Goal: Task Accomplishment & Management: Use online tool/utility

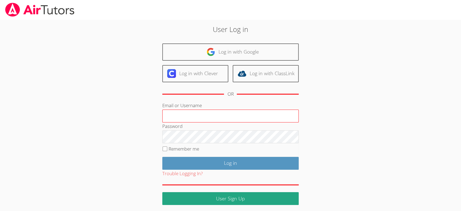
click at [212, 119] on input "Email or Username" at bounding box center [230, 115] width 136 height 13
type input "[EMAIL_ADDRESS][DOMAIN_NAME]"
click at [166, 148] on input "Remember me" at bounding box center [165, 148] width 5 height 5
checkbox input "true"
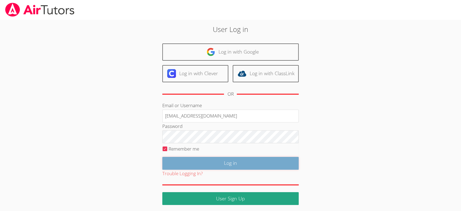
click at [172, 163] on input "Log in" at bounding box center [230, 163] width 136 height 13
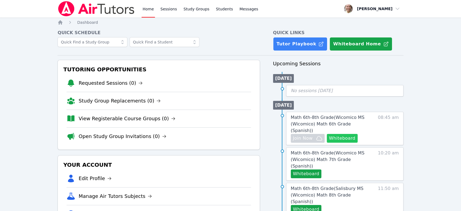
click at [347, 134] on button "Whiteboard" at bounding box center [342, 138] width 31 height 9
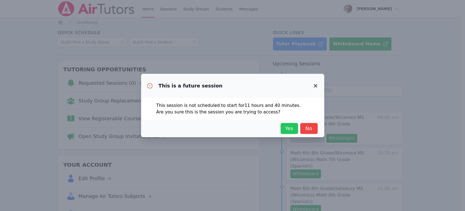
click at [286, 128] on span "Yes" at bounding box center [290, 128] width 12 height 8
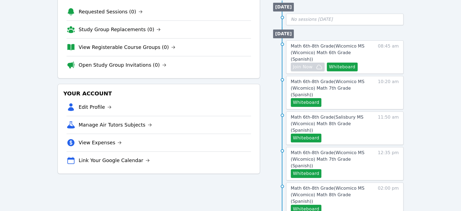
scroll to position [61, 0]
